Goal: Navigation & Orientation: Understand site structure

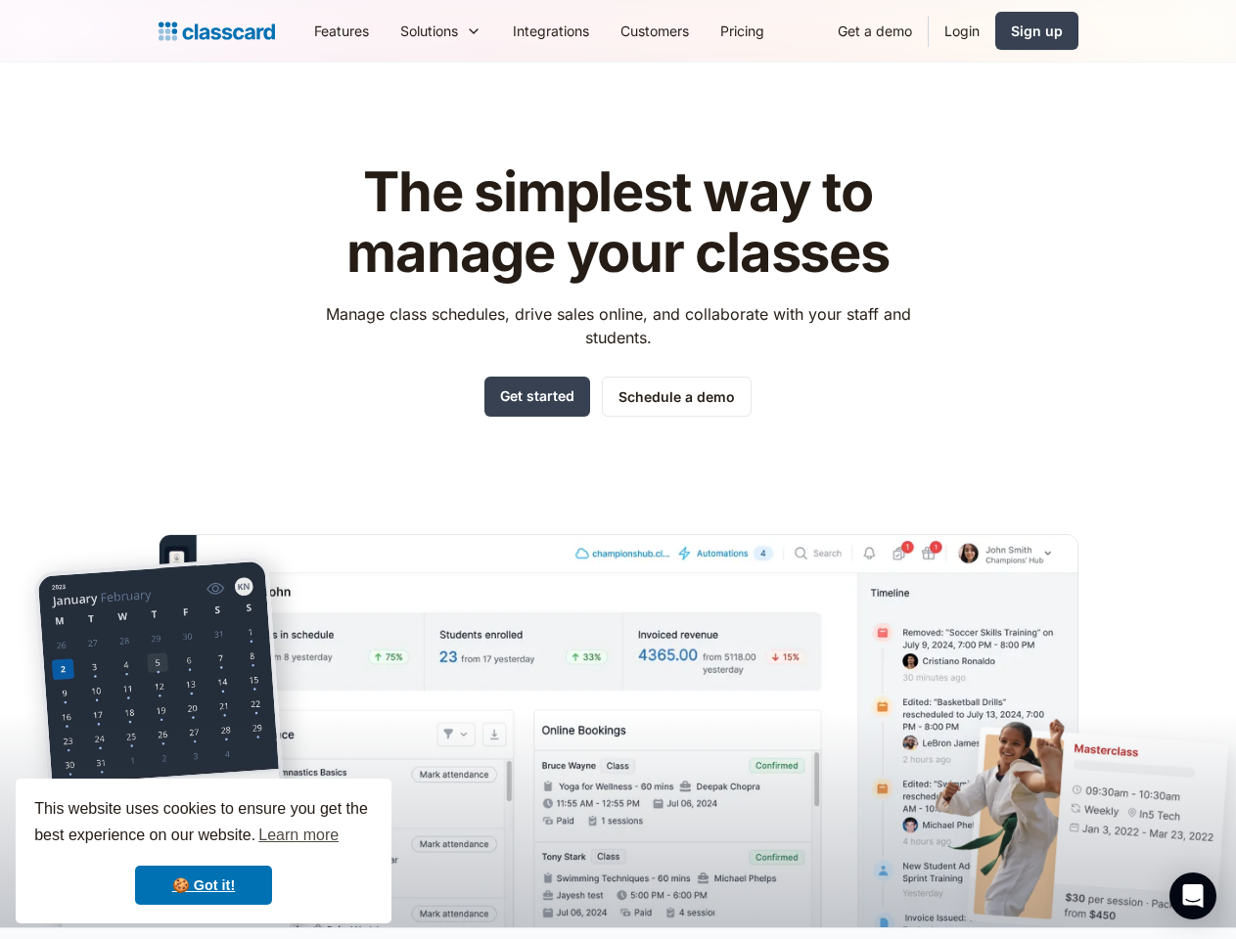
click at [618, 470] on div "The simplest way to manage your classes Manage class schedules, drive sales onl…" at bounding box center [619, 529] width 920 height 797
click at [204, 851] on div "This website uses cookies to ensure you get the best experience on our website.…" at bounding box center [204, 851] width 376 height 145
click at [688, 30] on nav "Features Resources Blog The latest industry news, updates and info. Customer st…" at bounding box center [688, 31] width 780 height 44
click at [385, 30] on div "Solutions Sports academy Swim school Dance studio Gymnastics Music school Marti…" at bounding box center [441, 31] width 113 height 44
click at [1193, 896] on icon "Open Intercom Messenger" at bounding box center [1193, 896] width 21 height 23
